Goal: Task Accomplishment & Management: Complete application form

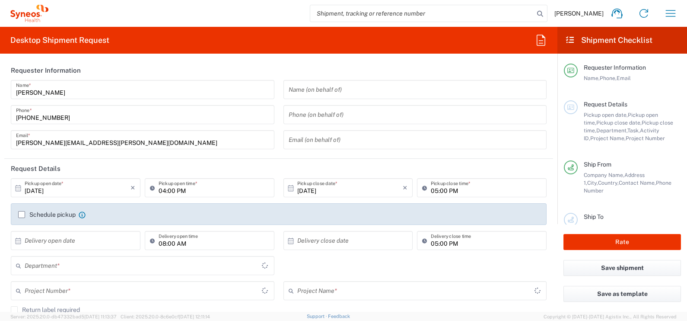
type input "Central Serbia"
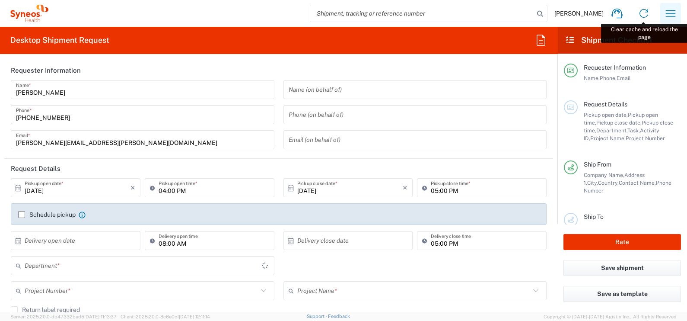
type input "8350"
type input "Serbia"
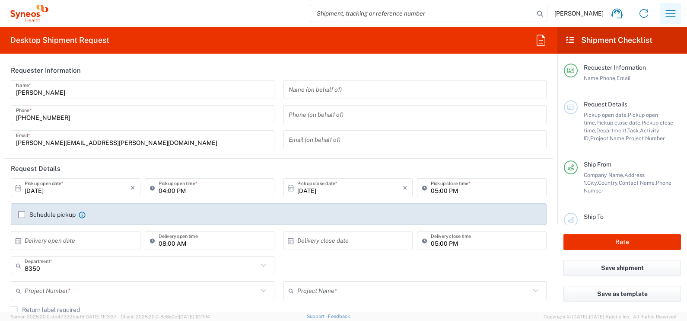
click at [666, 13] on icon "button" at bounding box center [671, 13] width 14 height 14
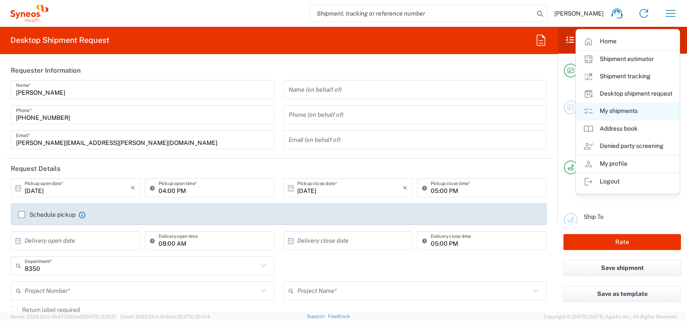
type input "Syneos Health d.o.o. Beograd-Serbia"
click at [614, 108] on link "My shipments" at bounding box center [627, 110] width 103 height 17
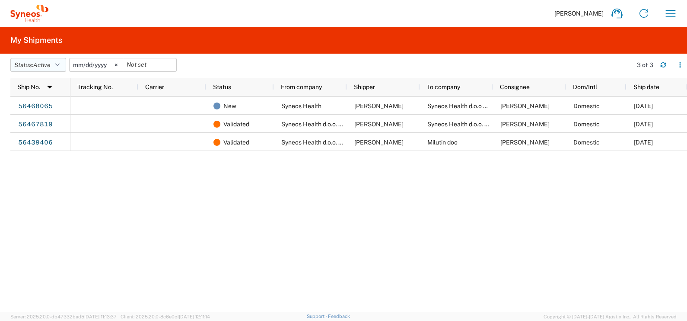
click at [60, 68] on button "Status: Active" at bounding box center [38, 65] width 56 height 14
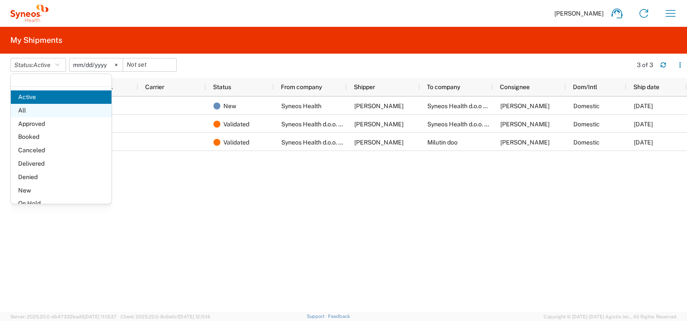
click at [57, 109] on span "All" at bounding box center [61, 110] width 101 height 13
